Goal: Task Accomplishment & Management: Use online tool/utility

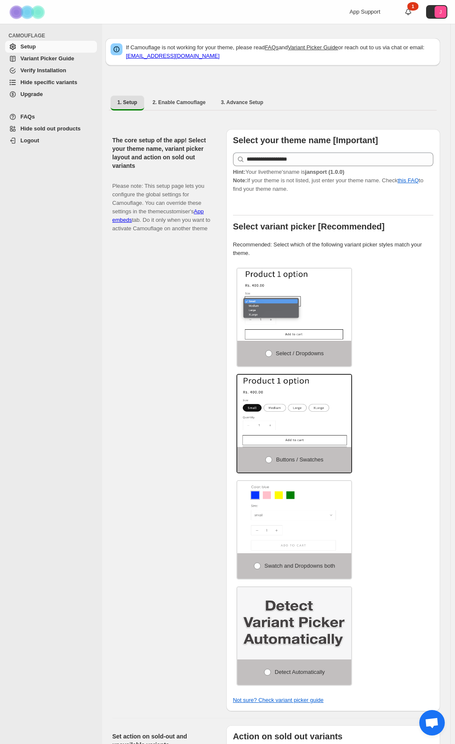
click at [47, 82] on span "Hide specific variants" at bounding box center [48, 82] width 57 height 6
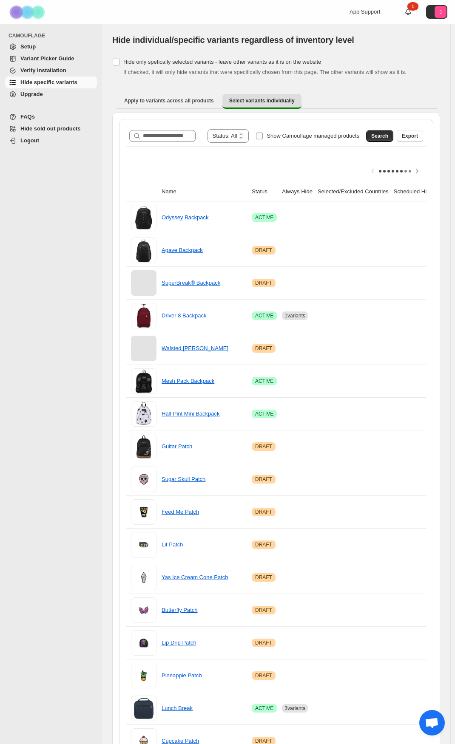
click at [292, 134] on span "Show Camouflage managed products" at bounding box center [313, 136] width 93 height 6
click at [380, 136] on span "Search" at bounding box center [379, 136] width 17 height 7
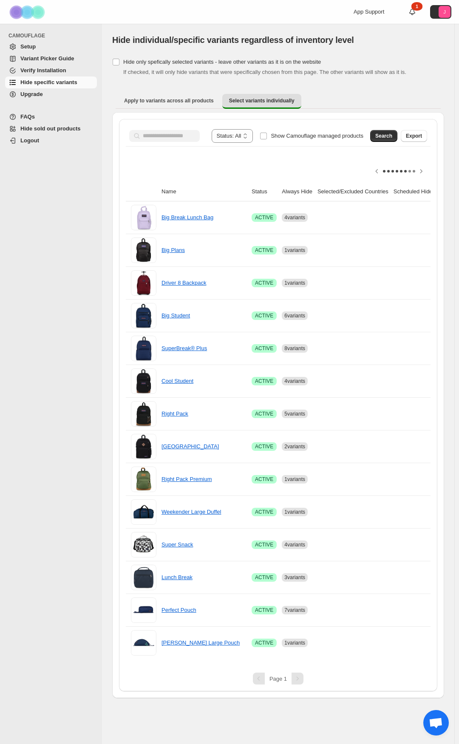
scroll to position [0, 84]
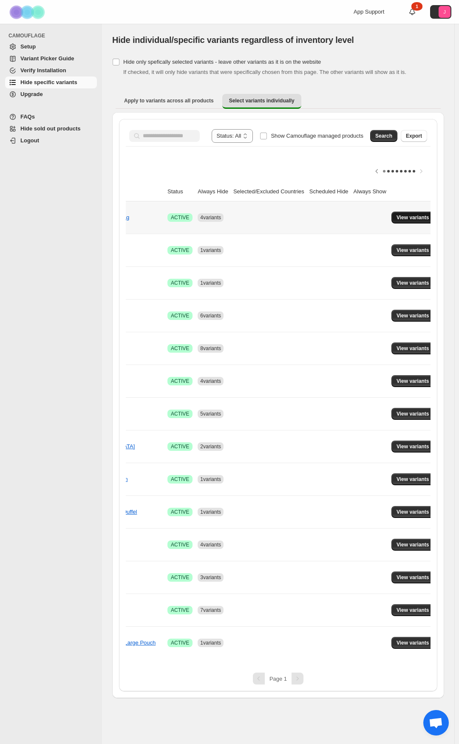
click at [418, 218] on span "View variants" at bounding box center [413, 217] width 33 height 7
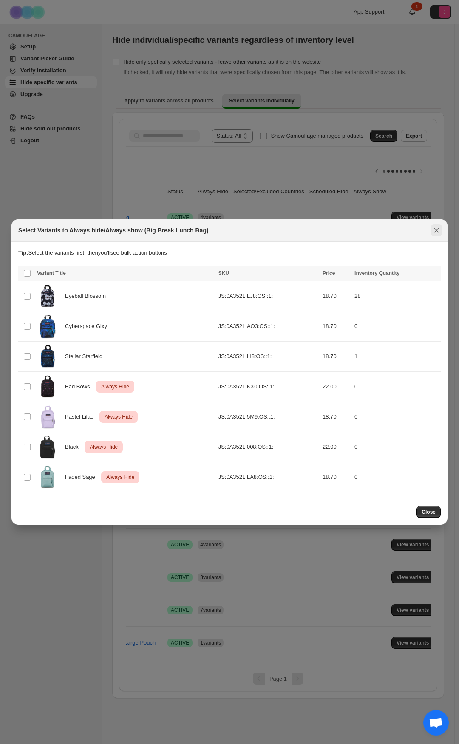
click at [441, 232] on button "Close" at bounding box center [437, 230] width 12 height 12
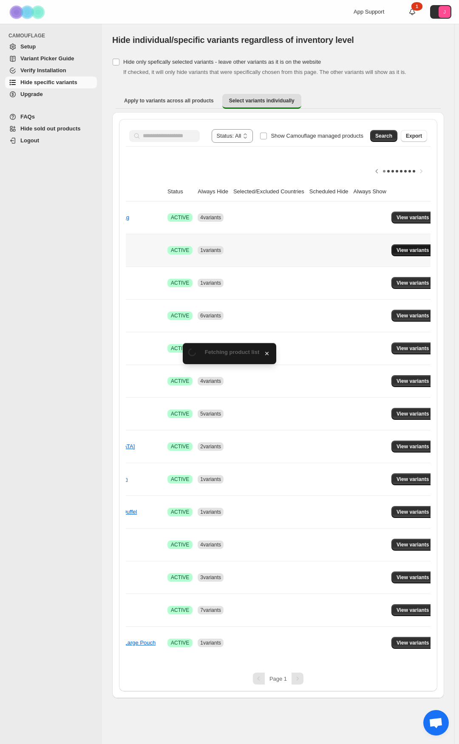
click at [391, 253] on button "View variants" at bounding box center [412, 250] width 43 height 12
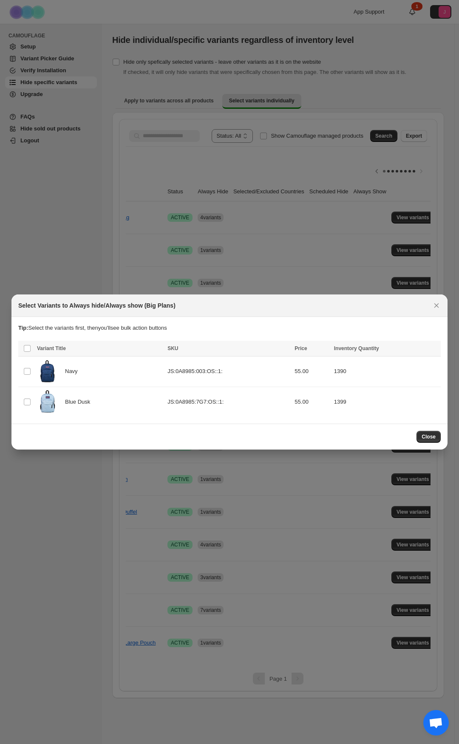
click at [437, 306] on icon "Close" at bounding box center [436, 305] width 9 height 9
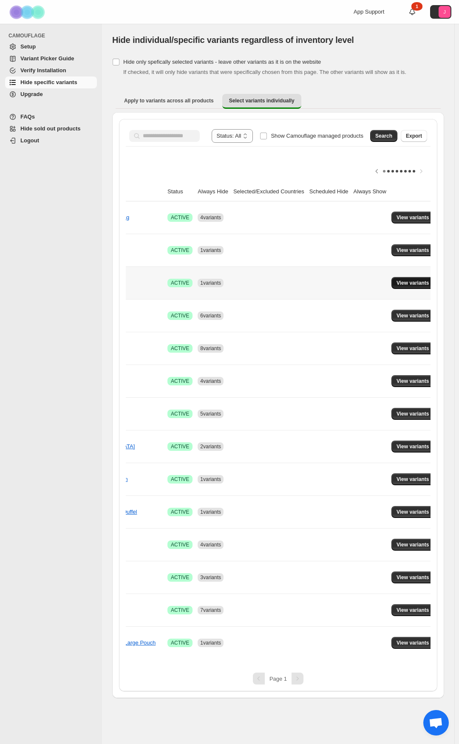
click at [391, 284] on button "View variants" at bounding box center [412, 283] width 43 height 12
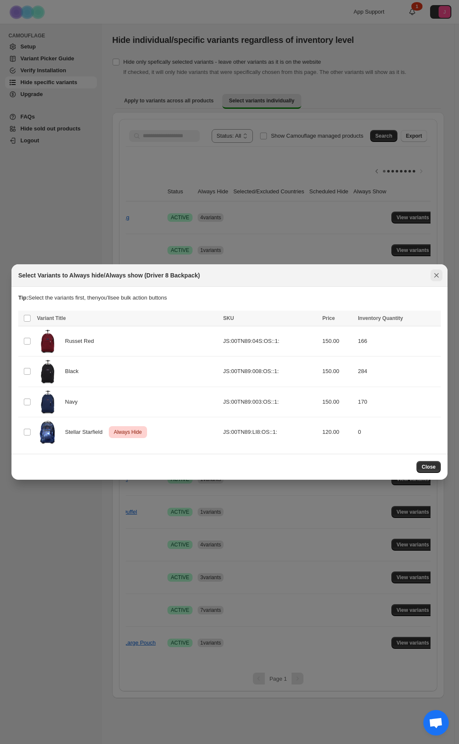
click at [437, 275] on icon "Close" at bounding box center [436, 275] width 5 height 4
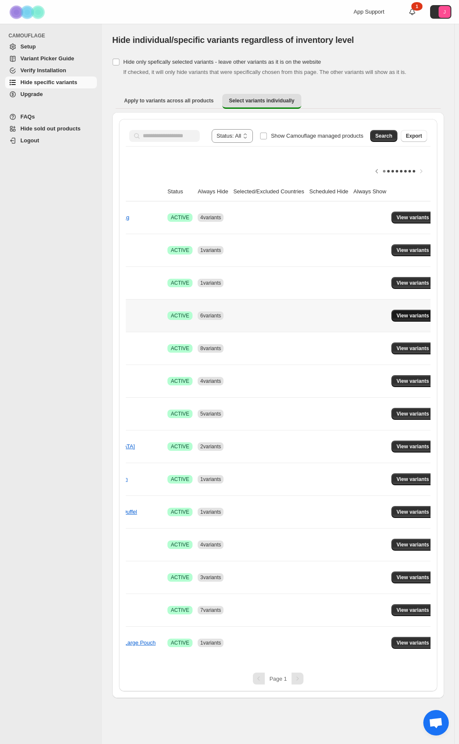
click at [409, 318] on span "View variants" at bounding box center [413, 315] width 33 height 7
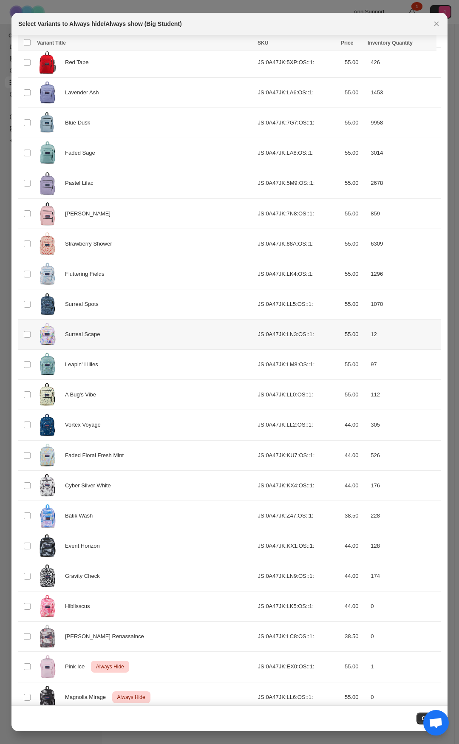
scroll to position [244, 0]
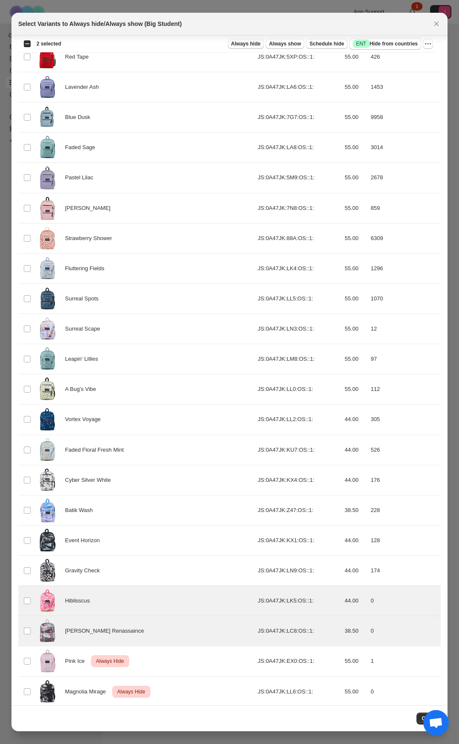
click at [260, 45] on span "Always hide" at bounding box center [245, 43] width 29 height 7
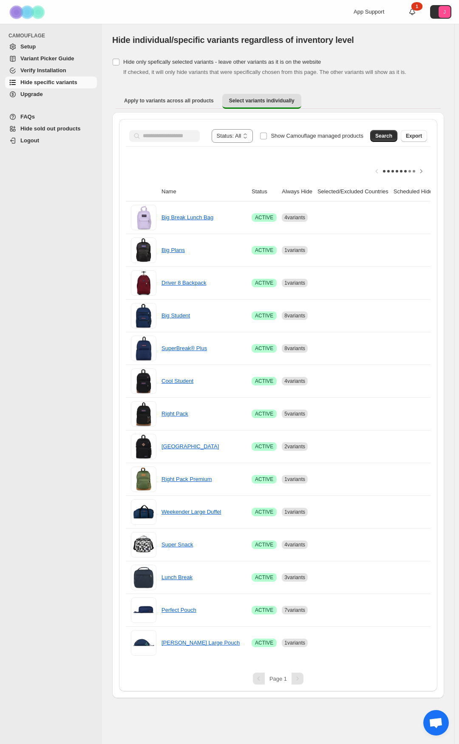
scroll to position [0, 84]
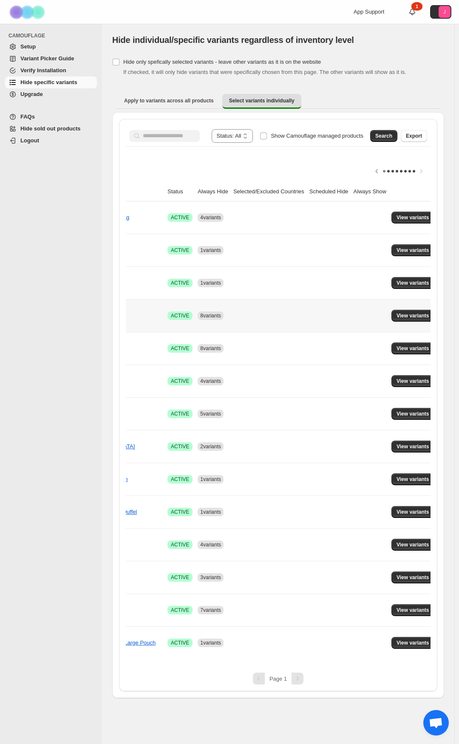
drag, startPoint x: 407, startPoint y: 325, endPoint x: 377, endPoint y: 330, distance: 29.8
click at [394, 325] on td "View variants" at bounding box center [414, 315] width 51 height 33
click at [413, 318] on span "View variants" at bounding box center [413, 315] width 33 height 7
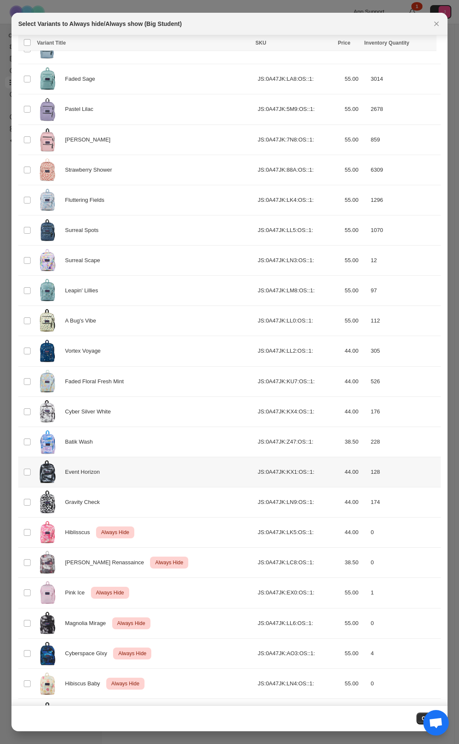
scroll to position [373, 0]
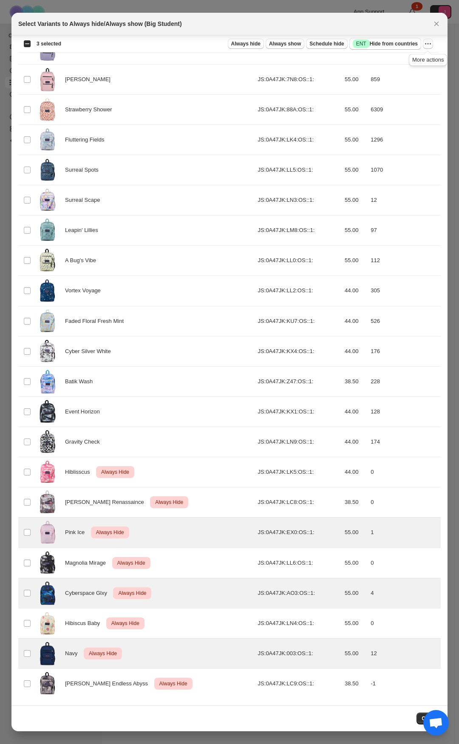
click at [429, 41] on icon "More actions" at bounding box center [428, 44] width 9 height 9
click at [415, 63] on span "Undo always hide" at bounding box center [397, 61] width 62 height 9
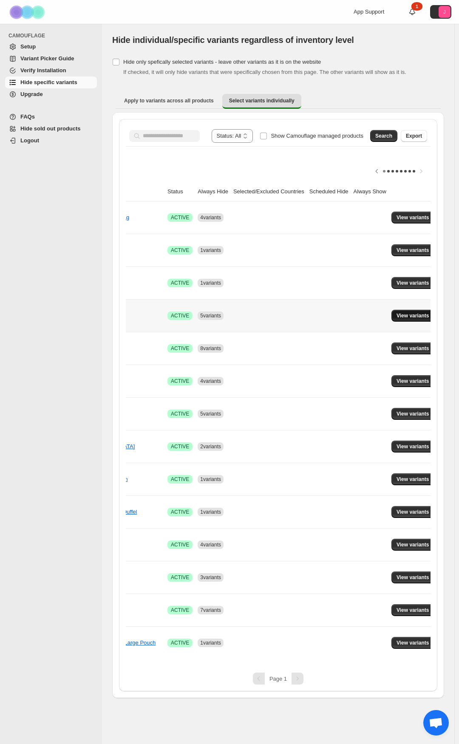
click at [405, 321] on button "View variants" at bounding box center [412, 316] width 43 height 12
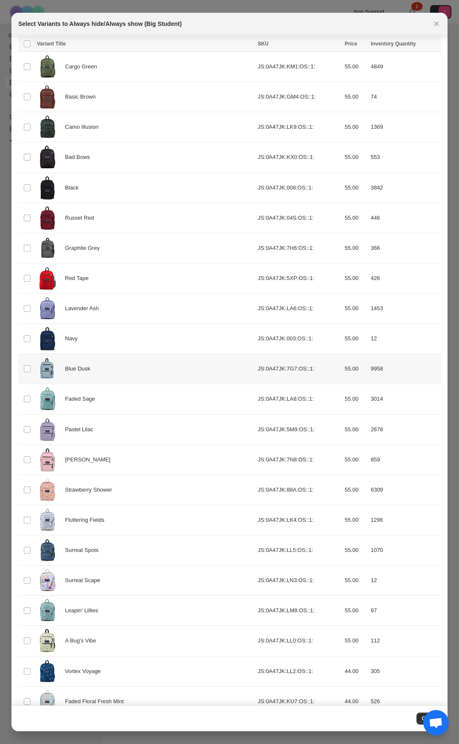
scroll to position [0, 0]
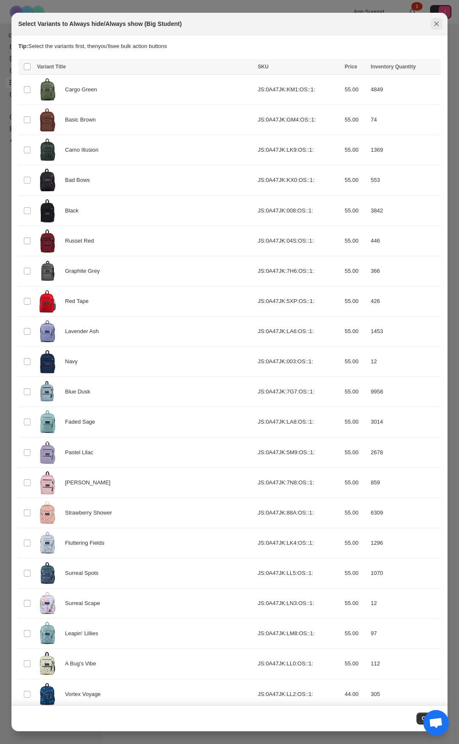
click at [438, 24] on icon "Close" at bounding box center [436, 24] width 9 height 9
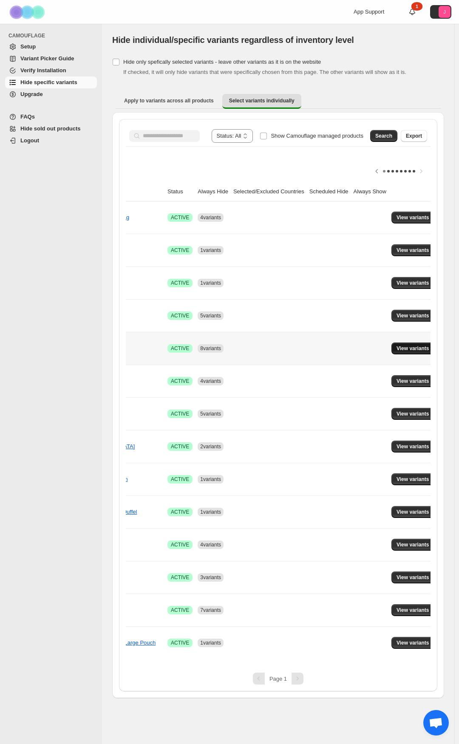
click at [413, 352] on span "View variants" at bounding box center [413, 348] width 33 height 7
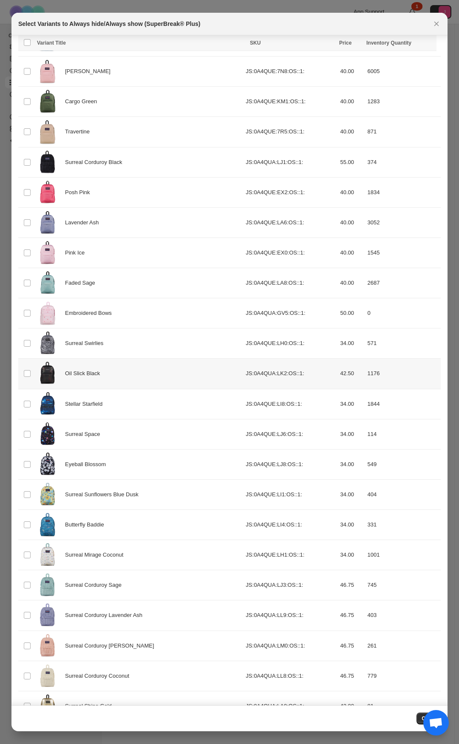
scroll to position [248, 0]
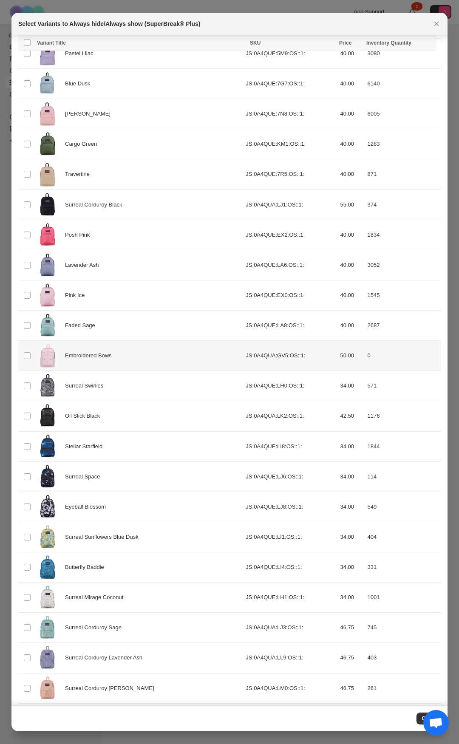
click at [28, 350] on td "Select product variant" at bounding box center [26, 356] width 16 height 30
click at [247, 48] on button "Always hide" at bounding box center [246, 44] width 36 height 10
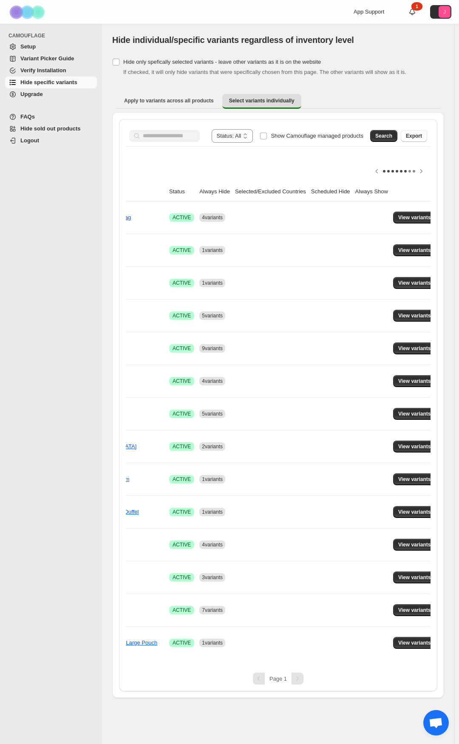
scroll to position [0, 84]
click at [418, 381] on span "View variants" at bounding box center [413, 381] width 33 height 7
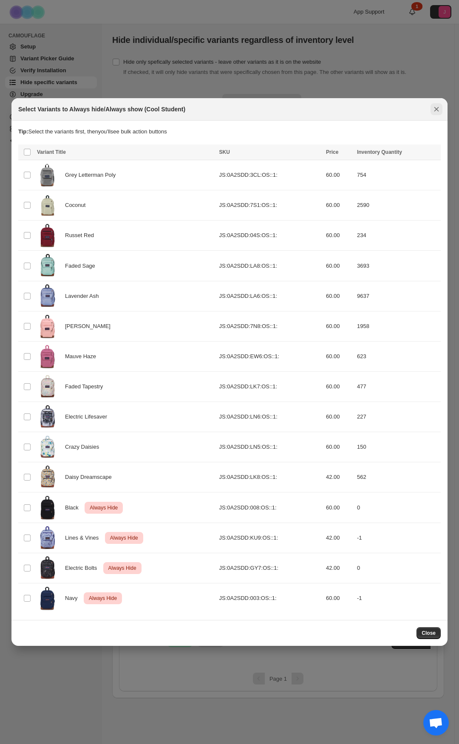
click at [433, 109] on icon "Close" at bounding box center [436, 109] width 9 height 9
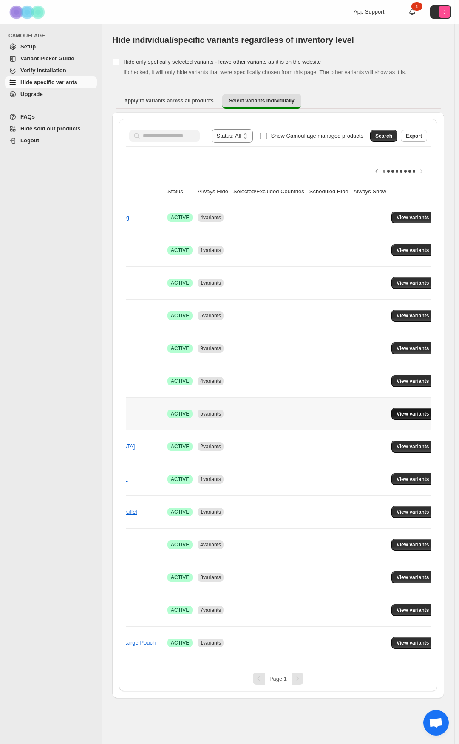
click at [409, 414] on span "View variants" at bounding box center [413, 414] width 33 height 7
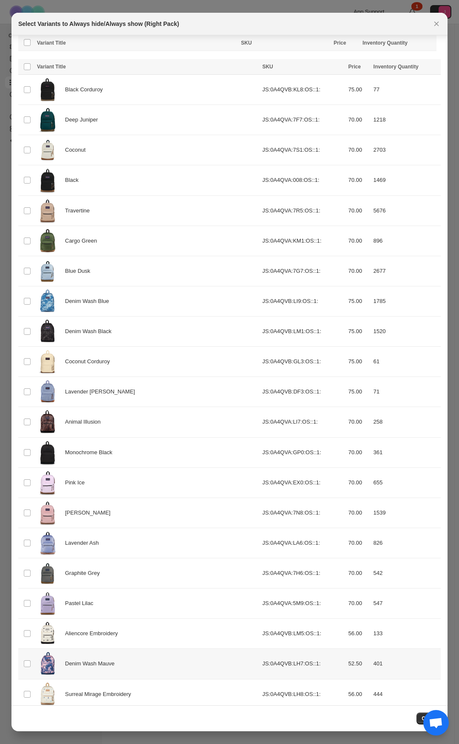
scroll to position [162, 0]
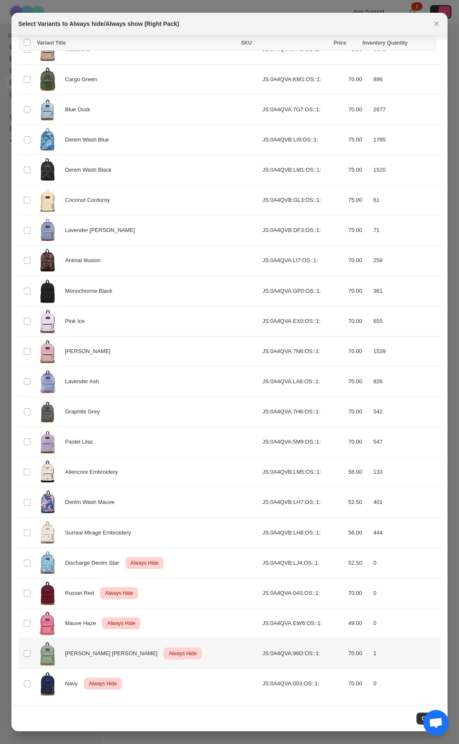
click at [22, 655] on td "Select product variant" at bounding box center [26, 654] width 16 height 30
click at [427, 42] on icon "More actions" at bounding box center [428, 44] width 9 height 9
click at [408, 64] on span "Undo always hide" at bounding box center [388, 60] width 44 height 6
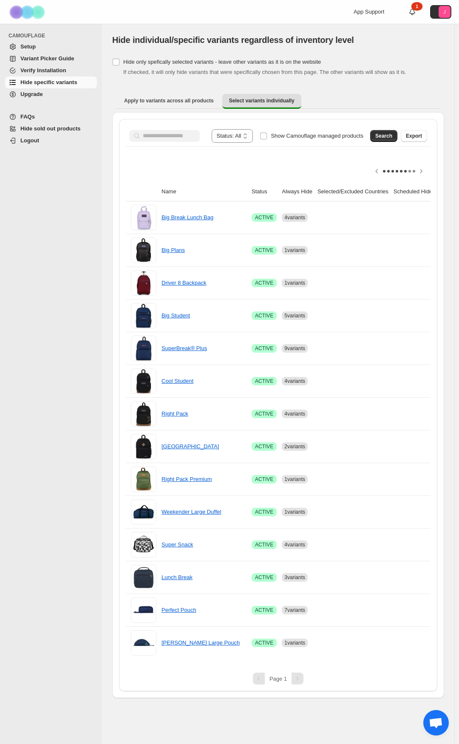
scroll to position [0, 84]
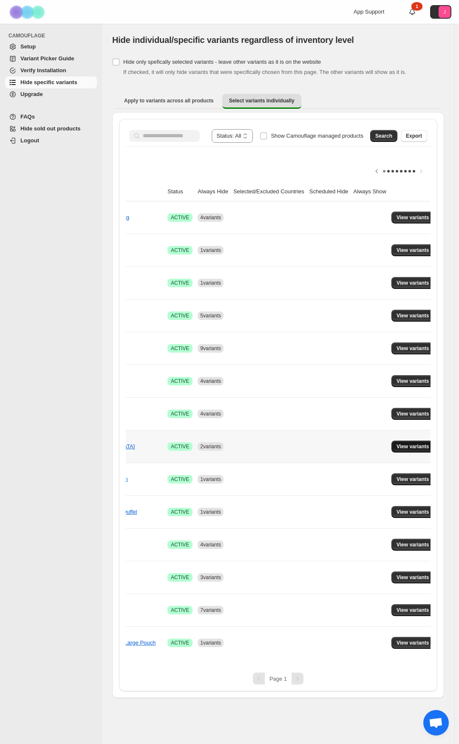
click at [420, 443] on button "View variants" at bounding box center [412, 447] width 43 height 12
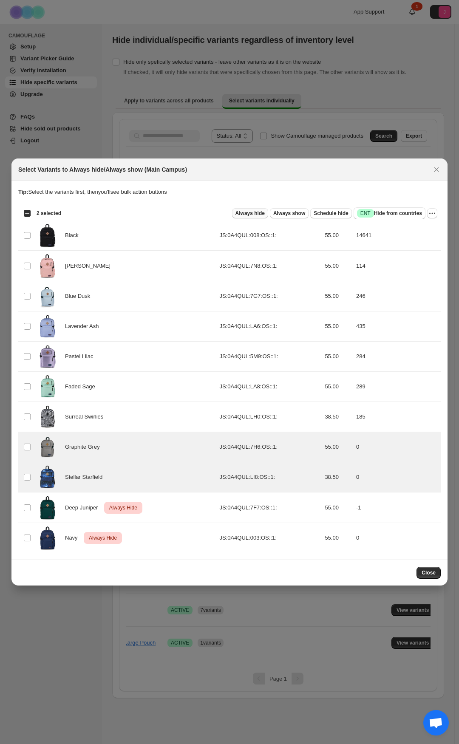
click at [265, 217] on span "Always hide" at bounding box center [249, 213] width 29 height 7
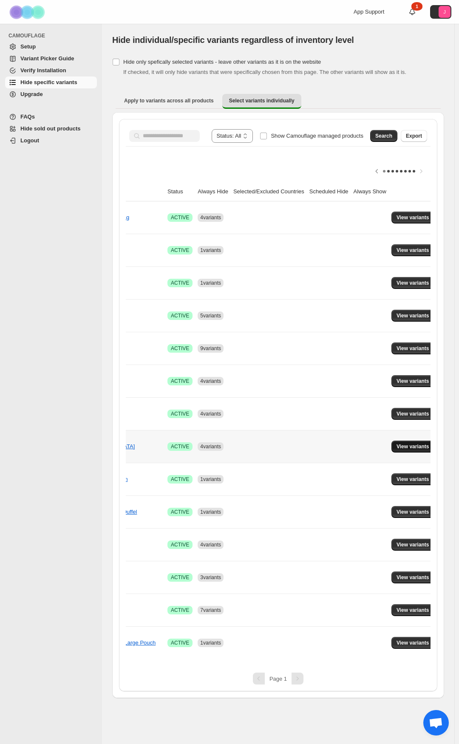
click at [406, 451] on button "View variants" at bounding box center [412, 447] width 43 height 12
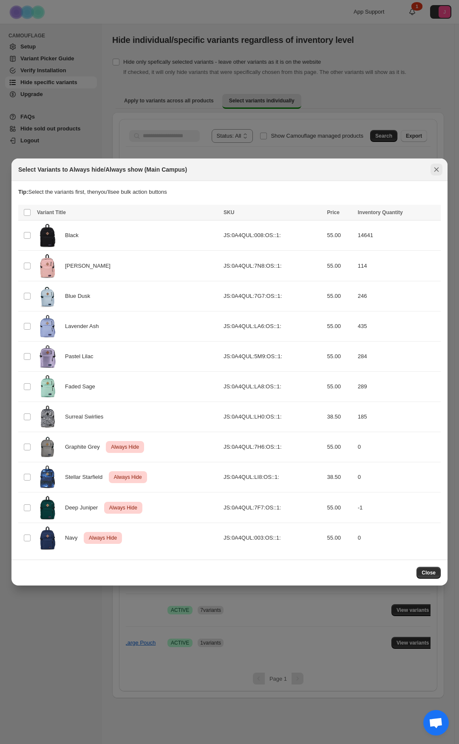
click at [434, 170] on icon "Close" at bounding box center [436, 169] width 9 height 9
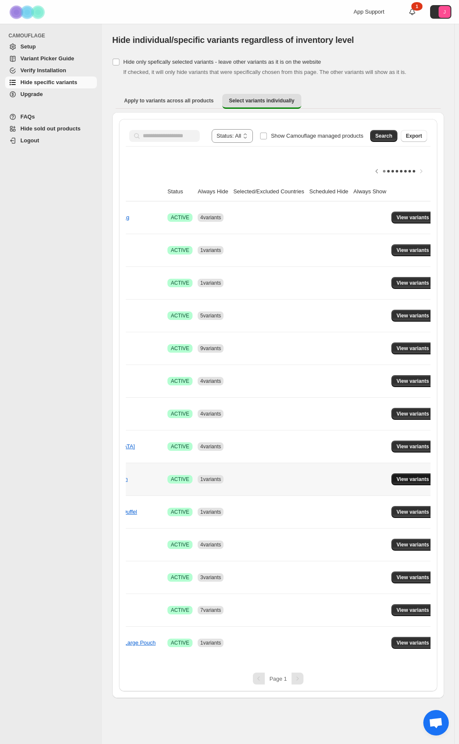
click at [405, 478] on span "View variants" at bounding box center [413, 479] width 33 height 7
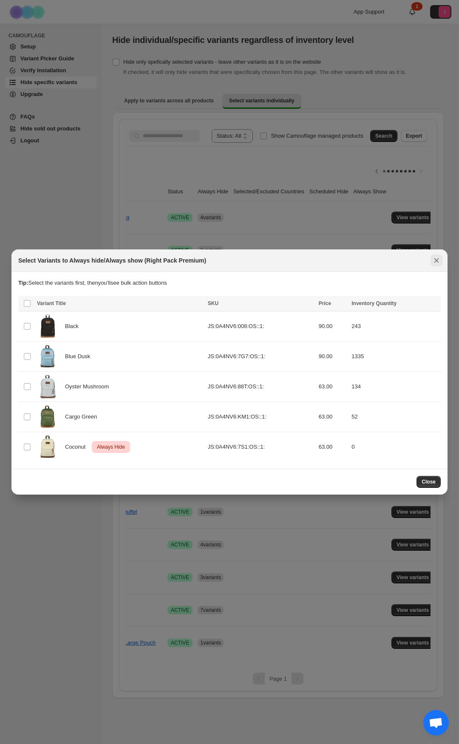
click at [438, 260] on icon "Close" at bounding box center [436, 260] width 9 height 9
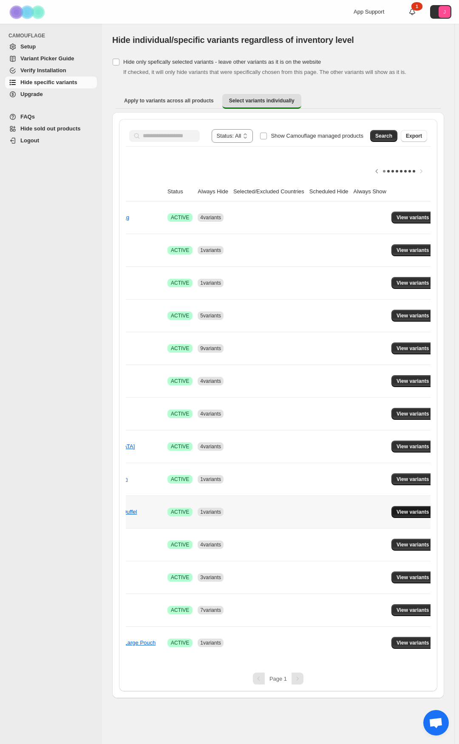
click at [400, 511] on span "View variants" at bounding box center [413, 512] width 33 height 7
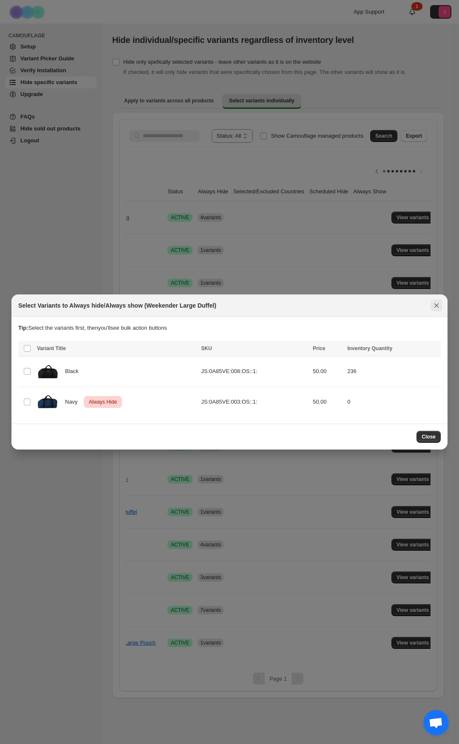
click at [441, 308] on button "Close" at bounding box center [437, 306] width 12 height 12
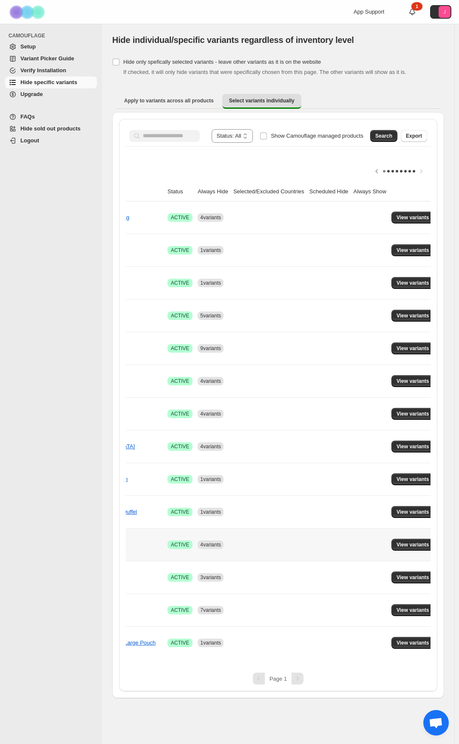
click at [401, 536] on td "View variants" at bounding box center [414, 544] width 51 height 33
click at [400, 542] on span "View variants" at bounding box center [413, 545] width 33 height 7
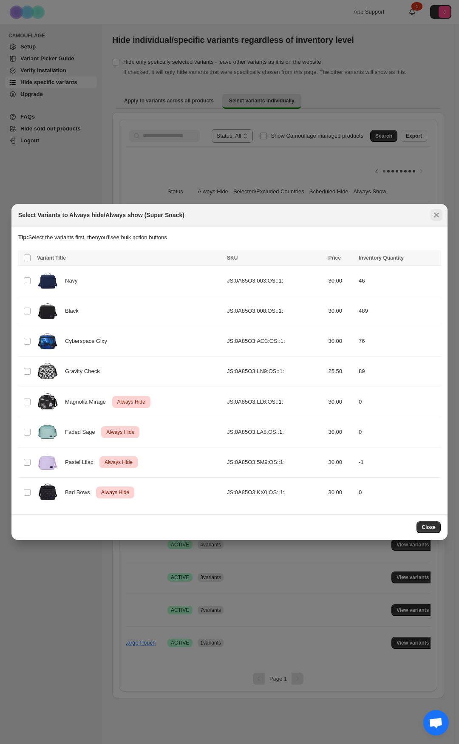
click at [441, 212] on button "Close" at bounding box center [437, 215] width 12 height 12
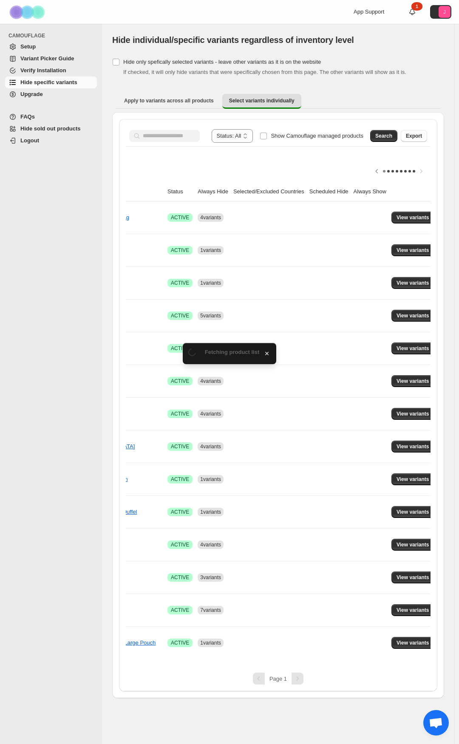
click at [333, 665] on div "**********" at bounding box center [278, 405] width 318 height 573
click at [400, 573] on button "View variants" at bounding box center [412, 578] width 43 height 12
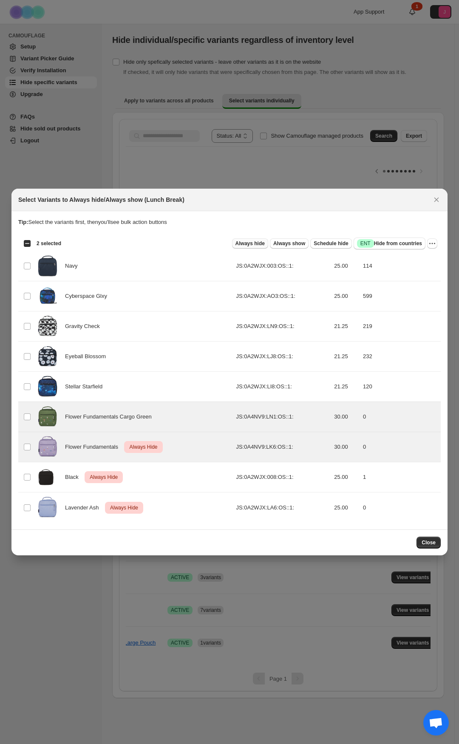
click at [251, 244] on span "Always hide" at bounding box center [249, 243] width 29 height 7
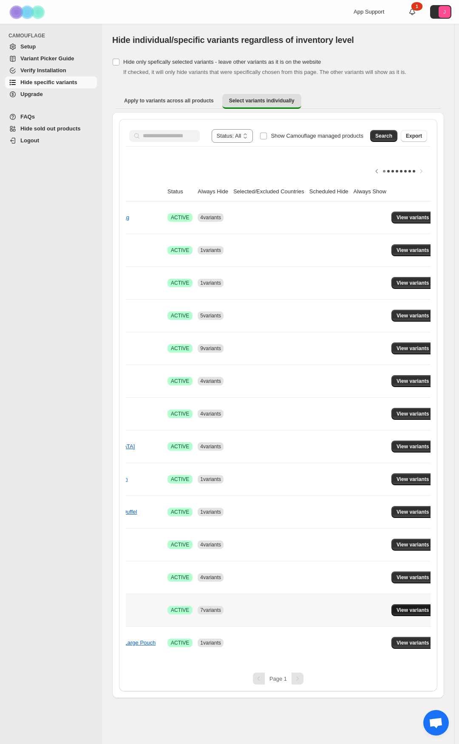
click at [406, 612] on span "View variants" at bounding box center [413, 610] width 33 height 7
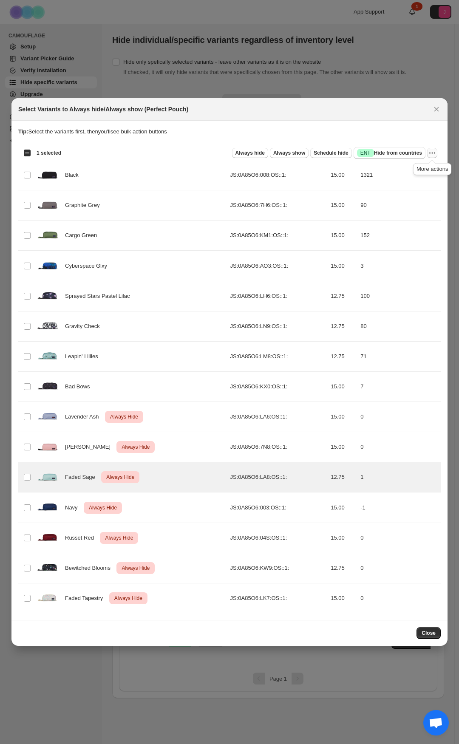
click at [433, 154] on icon "More actions" at bounding box center [432, 153] width 9 height 9
click at [407, 173] on span "Undo always hide" at bounding box center [393, 170] width 44 height 6
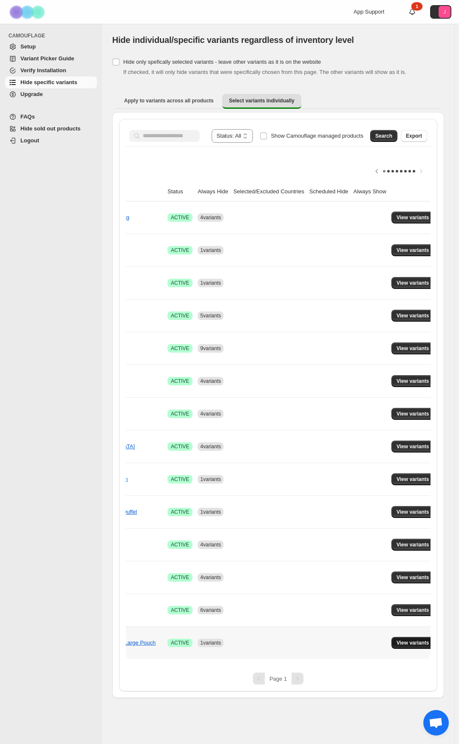
click at [400, 644] on span "View variants" at bounding box center [413, 643] width 33 height 7
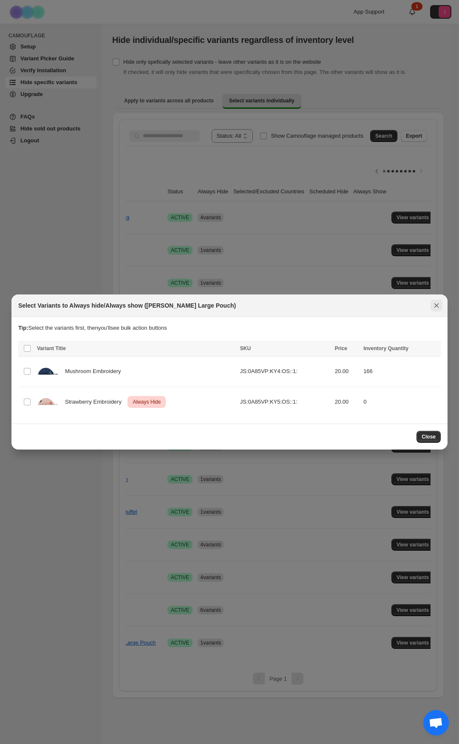
click at [439, 301] on button "Close" at bounding box center [437, 306] width 12 height 12
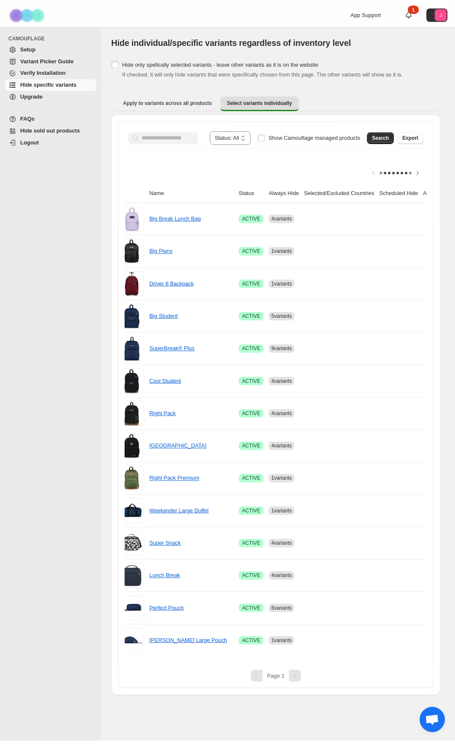
scroll to position [0, 0]
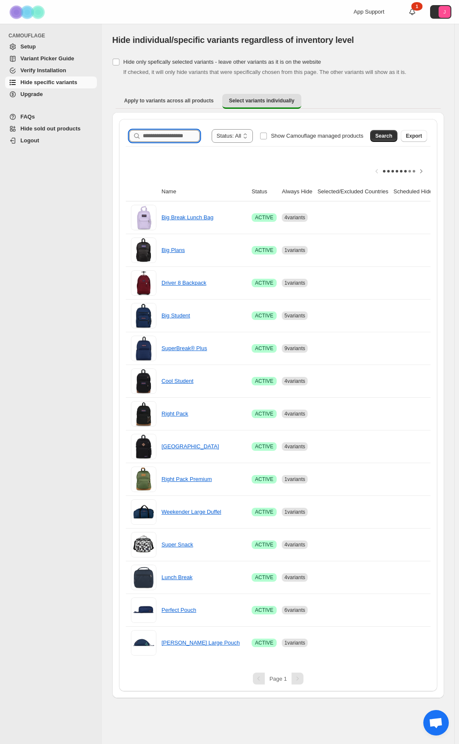
click at [159, 139] on input "Search product name" at bounding box center [171, 136] width 57 height 12
click at [378, 141] on button "Search" at bounding box center [383, 136] width 27 height 12
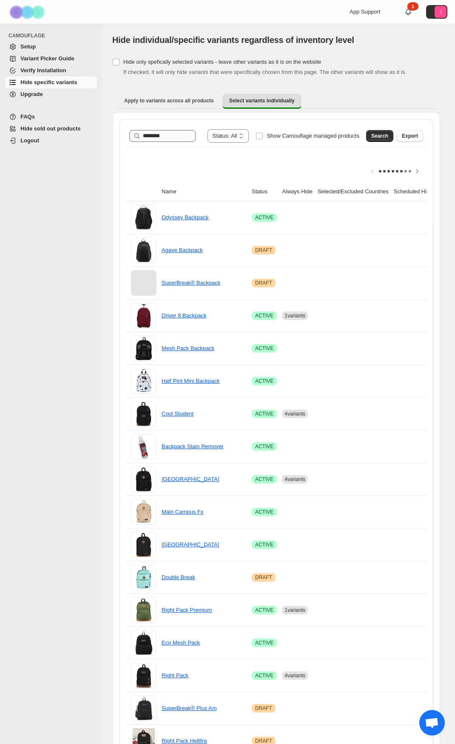
drag, startPoint x: 172, startPoint y: 144, endPoint x: 172, endPoint y: 138, distance: 5.5
click at [172, 144] on div "**********" at bounding box center [276, 136] width 301 height 20
click at [172, 137] on input "********" at bounding box center [161, 136] width 37 height 12
click at [372, 134] on div "Search Export" at bounding box center [393, 134] width 60 height 17
click at [379, 135] on button "Search" at bounding box center [379, 136] width 27 height 12
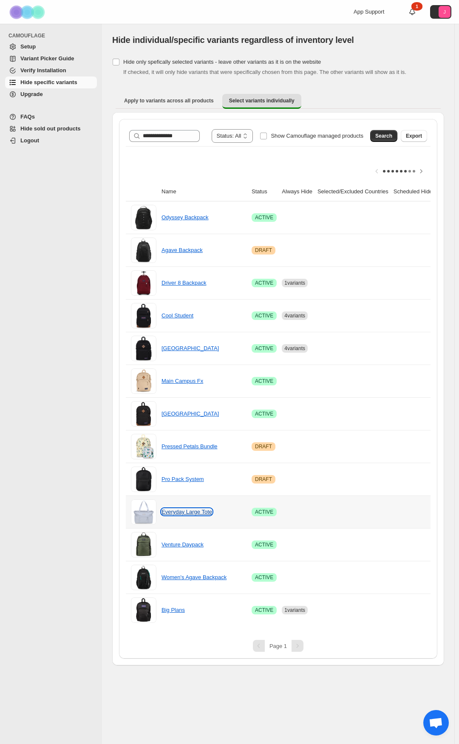
scroll to position [0, 26]
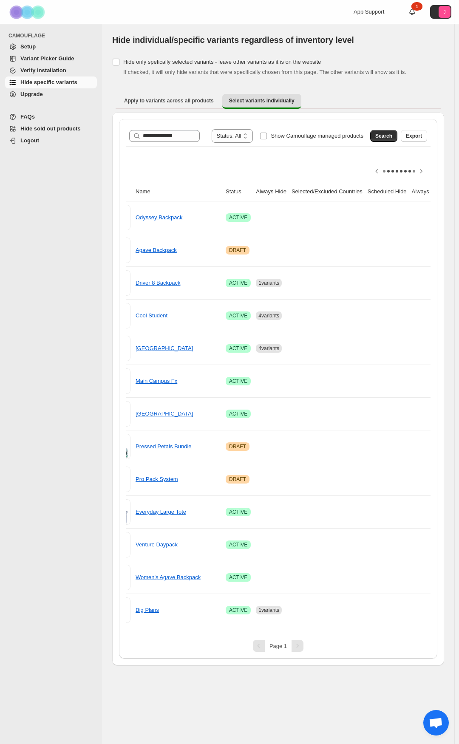
drag, startPoint x: 287, startPoint y: 633, endPoint x: 383, endPoint y: 633, distance: 95.2
click at [383, 633] on div "**********" at bounding box center [278, 389] width 318 height 540
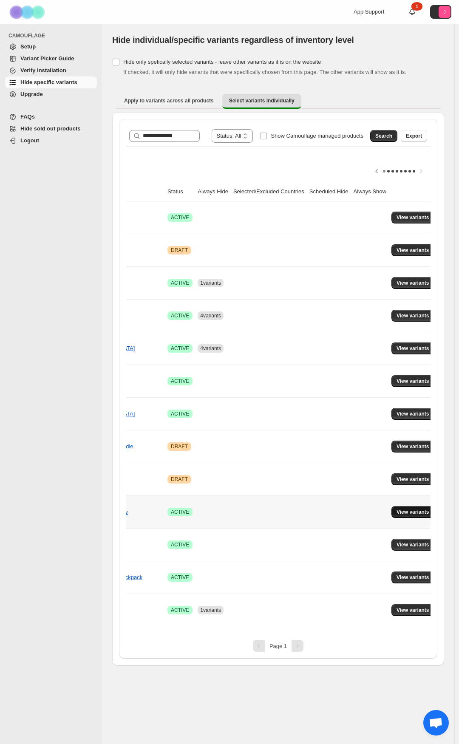
click at [410, 513] on span "View variants" at bounding box center [413, 512] width 33 height 7
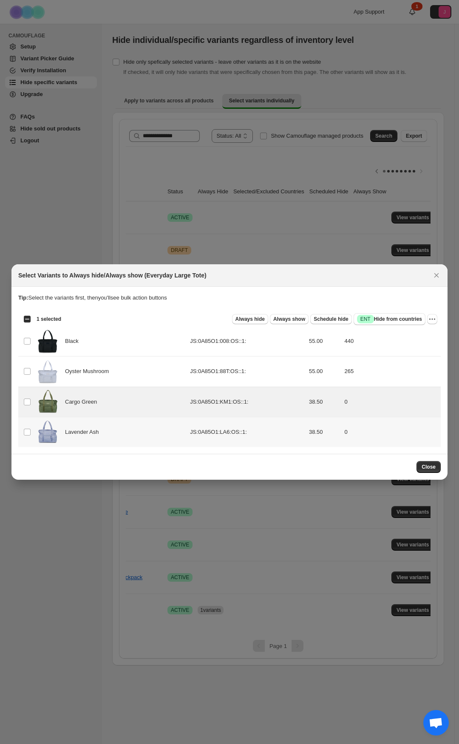
click at [26, 438] on td "Select product variant" at bounding box center [26, 432] width 16 height 30
click at [259, 324] on button "Always hide" at bounding box center [250, 319] width 36 height 10
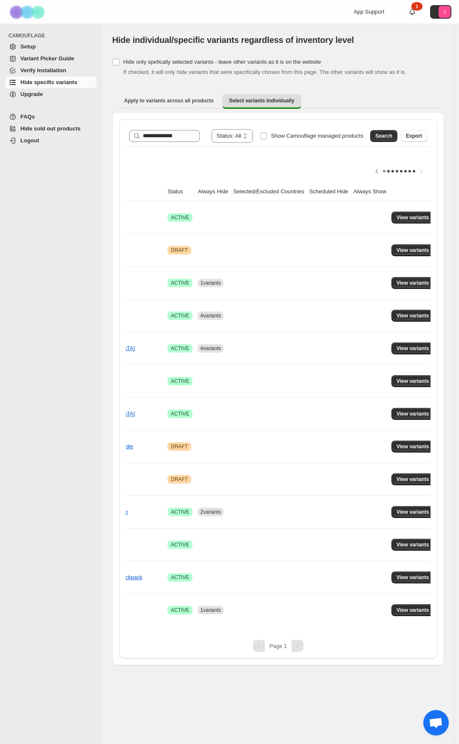
scroll to position [0, 0]
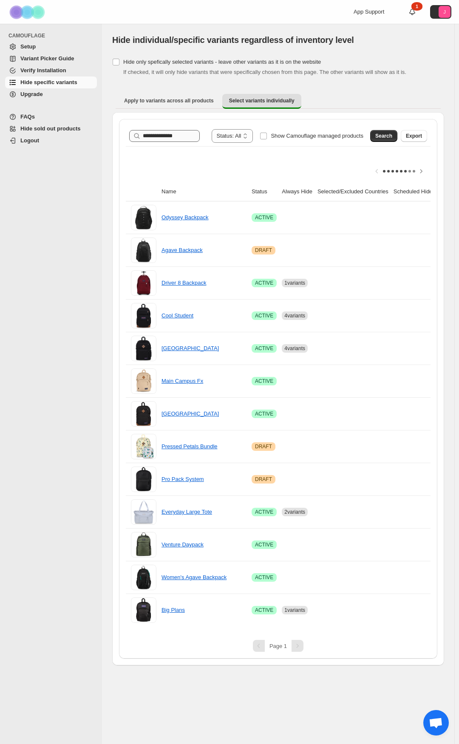
drag, startPoint x: 204, startPoint y: 136, endPoint x: 178, endPoint y: 134, distance: 26.0
click at [178, 134] on div "**********" at bounding box center [278, 136] width 298 height 14
drag, startPoint x: 182, startPoint y: 137, endPoint x: -2, endPoint y: 127, distance: 184.3
click at [0, 127] on html "**********" at bounding box center [229, 372] width 459 height 744
type input "*********"
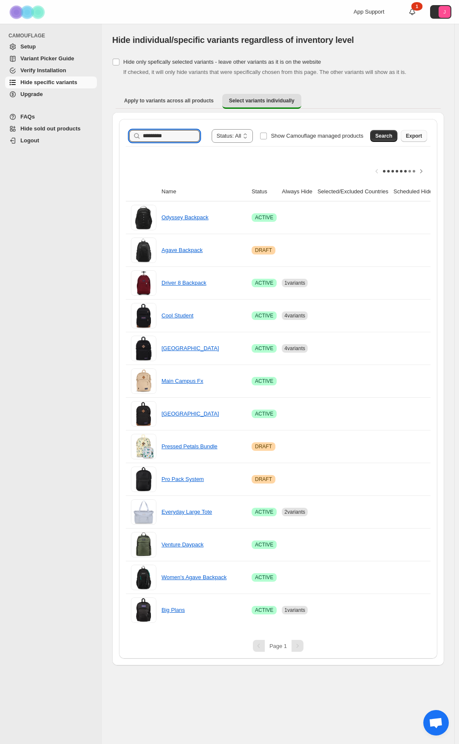
click at [406, 135] on button "Export" at bounding box center [414, 136] width 26 height 12
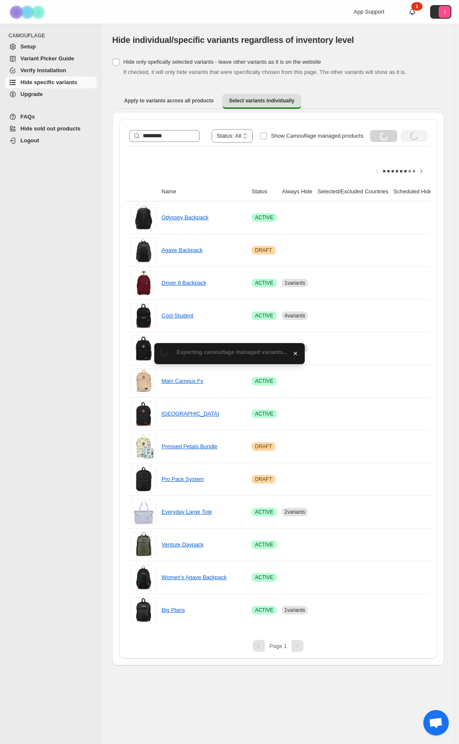
drag, startPoint x: 397, startPoint y: 134, endPoint x: 346, endPoint y: 159, distance: 55.9
click at [346, 159] on div "**********" at bounding box center [278, 376] width 305 height 501
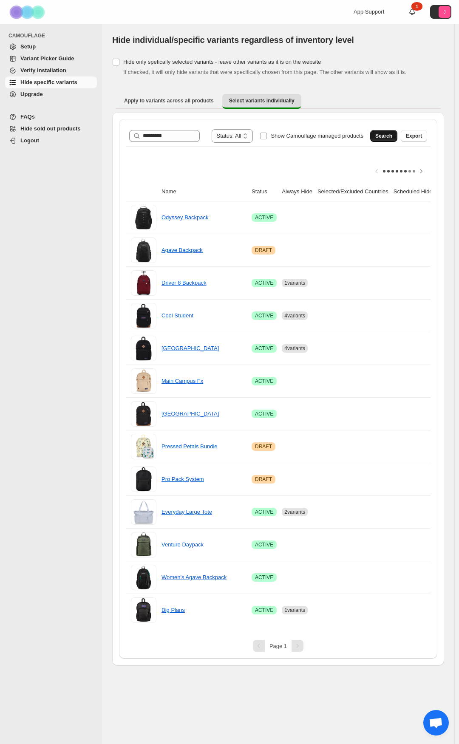
click at [380, 135] on span "Search" at bounding box center [383, 136] width 17 height 7
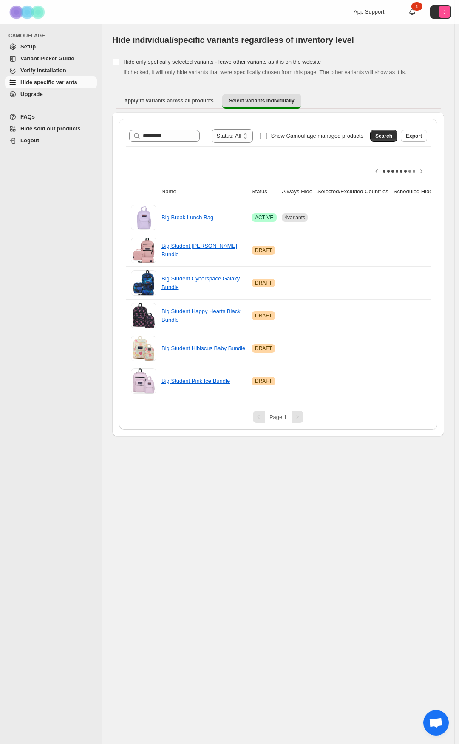
scroll to position [0, 84]
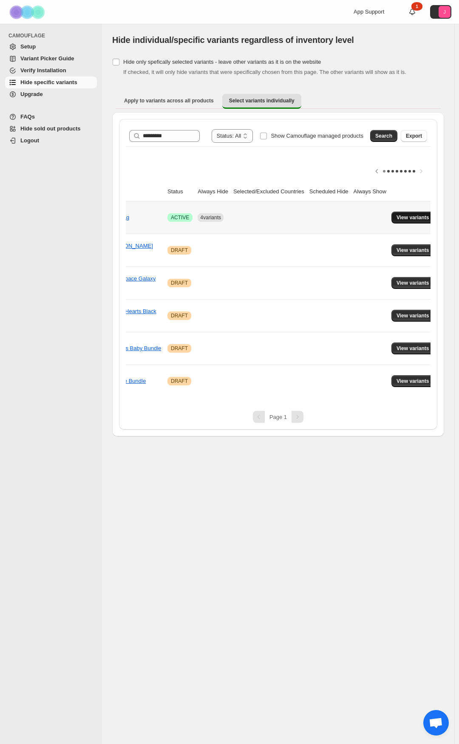
click at [415, 218] on span "View variants" at bounding box center [413, 217] width 33 height 7
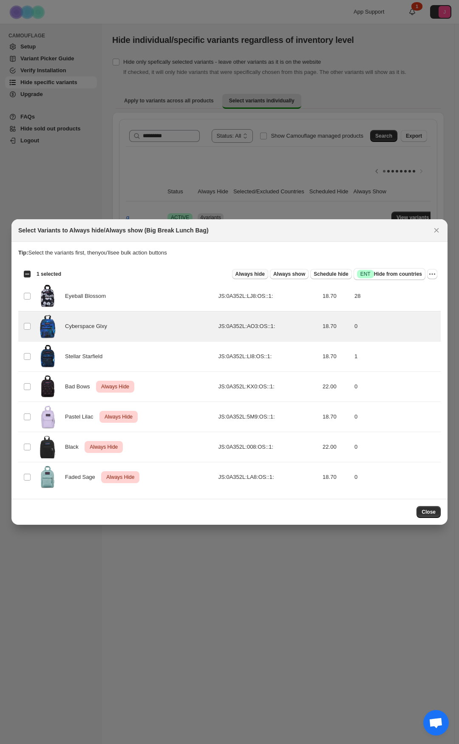
click at [261, 275] on span "Always hide" at bounding box center [249, 274] width 29 height 7
